Goal: Transaction & Acquisition: Subscribe to service/newsletter

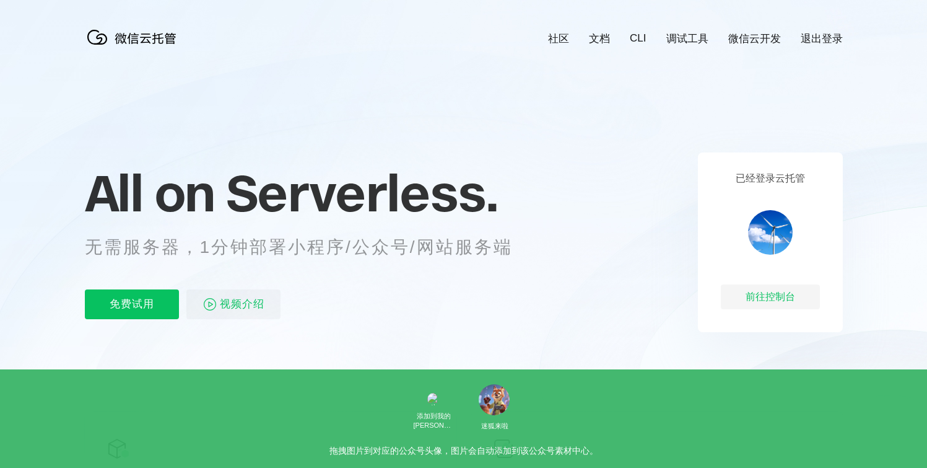
click at [132, 307] on p "免费试用" at bounding box center [132, 304] width 94 height 30
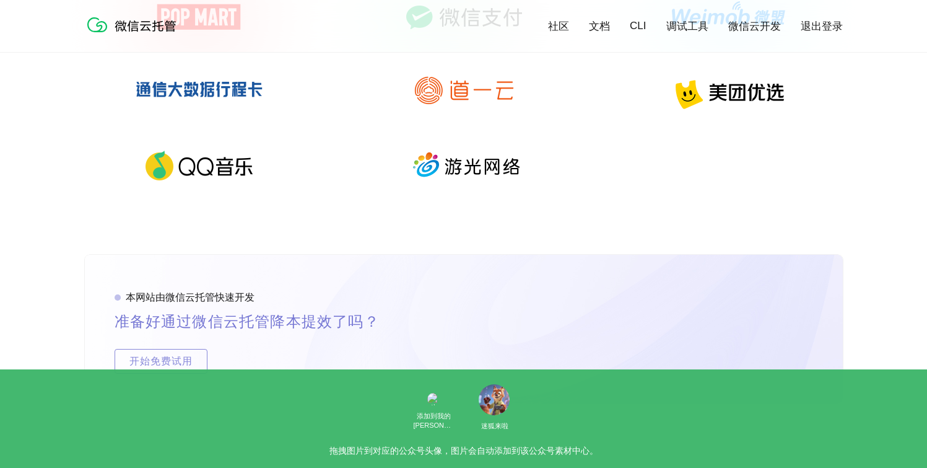
scroll to position [2467, 0]
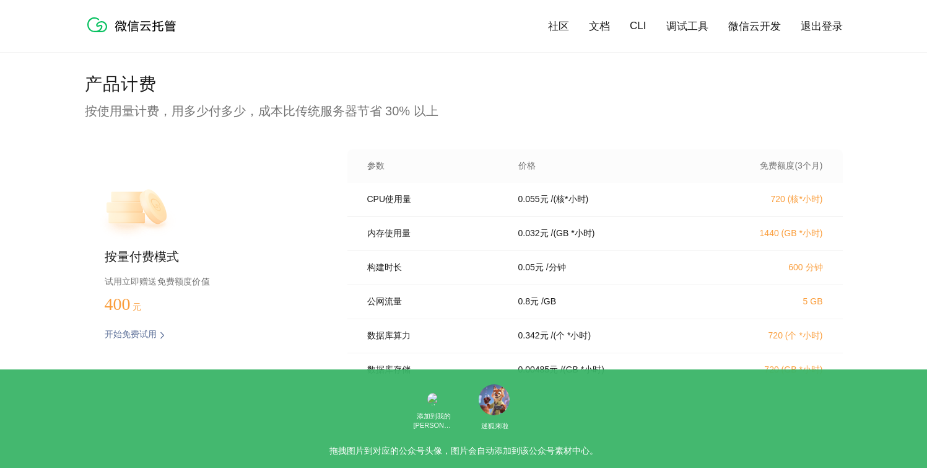
click at [462, 148] on div "产品计费 按使用量计费，用多少付多少，成本比传统服务器节省 30% 以上 按量付费模式 试用立即赠送免费额度价值 400 元 开始免费试用 预估费用 参数 价…" at bounding box center [464, 282] width 758 height 421
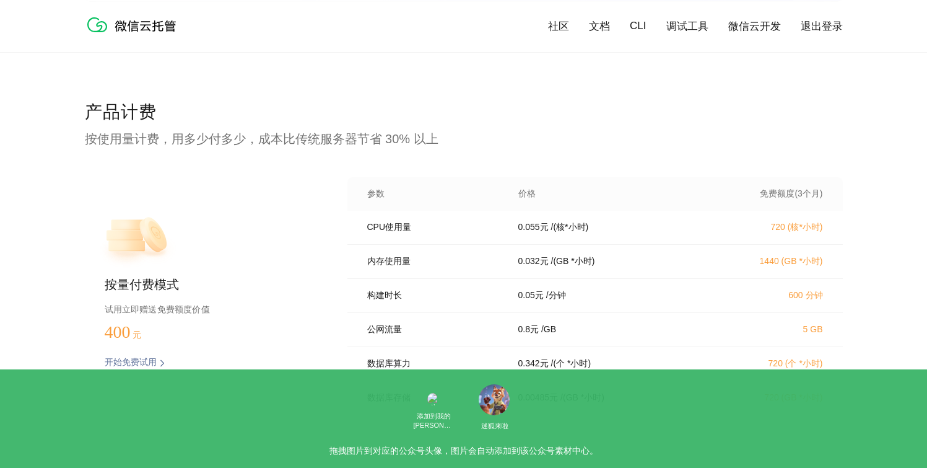
scroll to position [2442, 0]
